Goal: Transaction & Acquisition: Purchase product/service

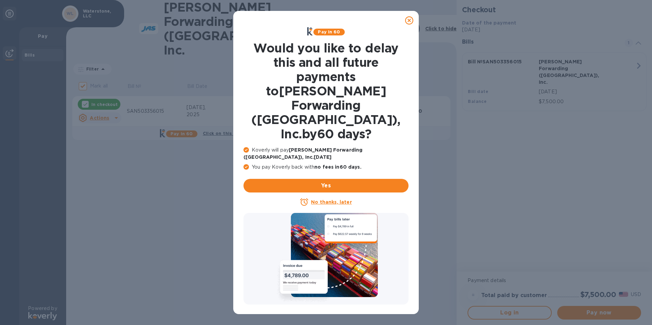
click at [407, 21] on icon at bounding box center [409, 20] width 8 height 8
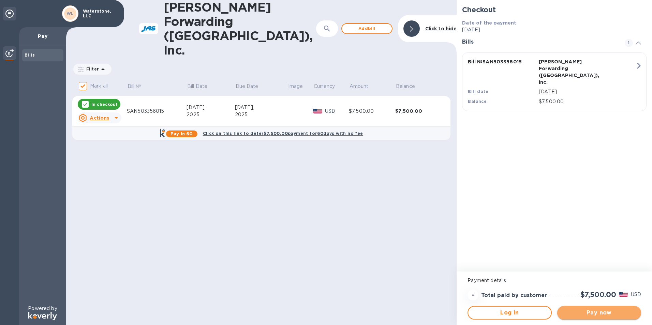
click at [582, 314] on span "Pay now" at bounding box center [599, 313] width 73 height 8
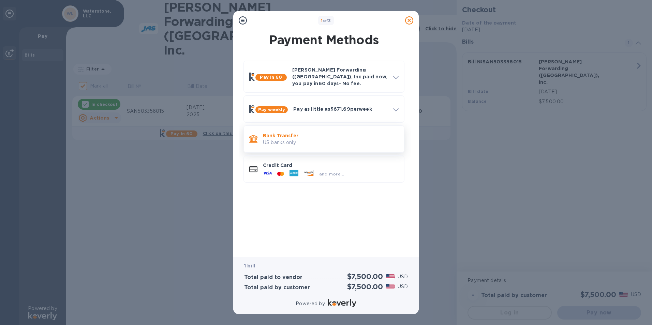
click at [305, 132] on p "Bank Transfer" at bounding box center [331, 135] width 136 height 7
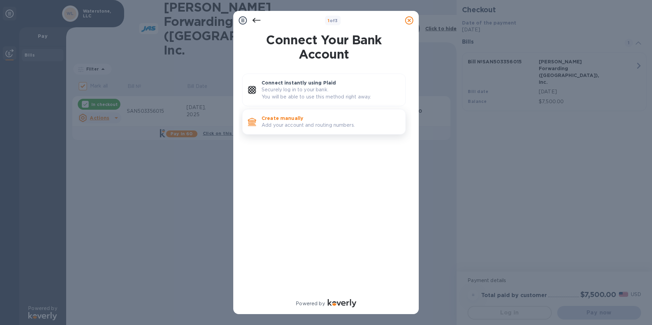
click at [292, 122] on p "Add your account and routing numbers." at bounding box center [331, 125] width 139 height 7
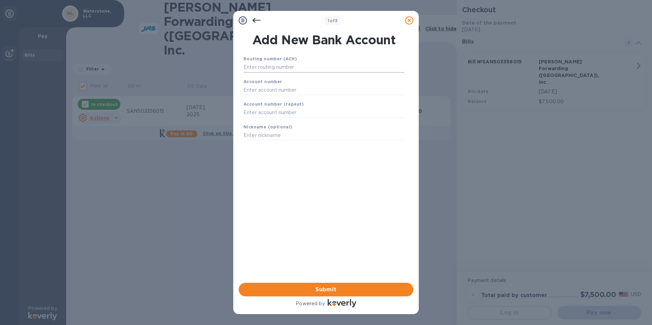
click at [298, 67] on input "text" at bounding box center [324, 67] width 161 height 10
type input "323371076"
click at [290, 95] on input "text" at bounding box center [324, 98] width 161 height 10
type input "59706004579"
click at [279, 123] on input "text" at bounding box center [324, 121] width 161 height 10
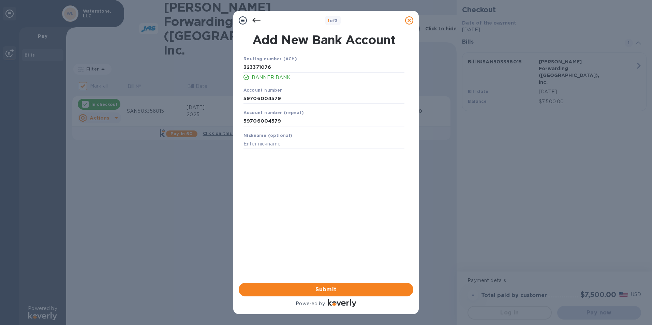
drag, startPoint x: 279, startPoint y: 124, endPoint x: 281, endPoint y: 128, distance: 4.0
click at [279, 124] on input "59706004579" at bounding box center [324, 121] width 161 height 10
type input "59706004579"
click at [311, 173] on div "Routing number (ACH) [US_BANK_ROUTING_MICR] BANNER BANK Account number [FINANCI…" at bounding box center [324, 160] width 175 height 221
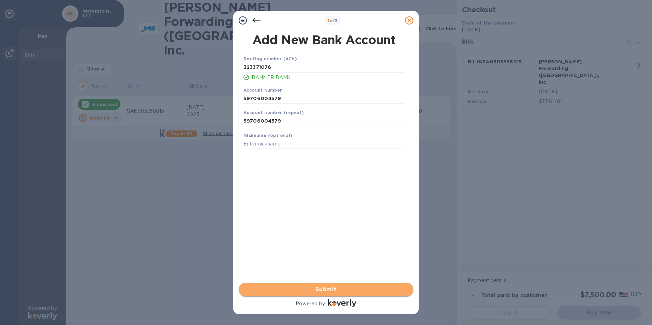
click at [313, 287] on span "Submit" at bounding box center [326, 290] width 164 height 8
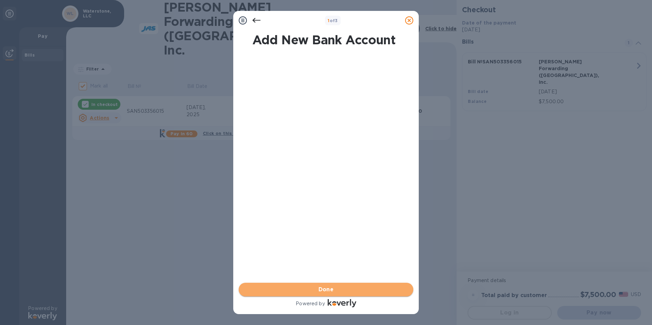
click at [293, 284] on button "Done" at bounding box center [326, 290] width 175 height 14
